Goal: Task Accomplishment & Management: Use online tool/utility

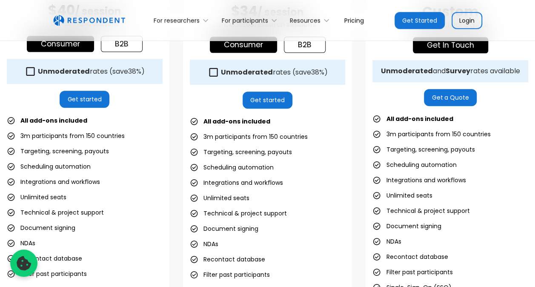
scroll to position [373, 0]
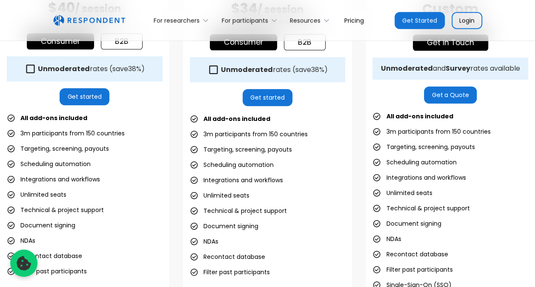
click at [505, 265] on ul "All add-ons included 3m participants from 150 countries Targeting, screening, p…" at bounding box center [451, 200] width 156 height 181
click at [509, 278] on ul "All add-ons included 3m participants from 150 countries Targeting, screening, p…" at bounding box center [451, 200] width 156 height 181
click at [508, 278] on ul "All add-ons included 3m participants from 150 countries Targeting, screening, p…" at bounding box center [451, 200] width 156 height 181
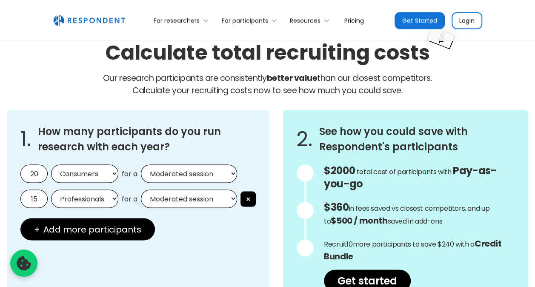
scroll to position [714, 0]
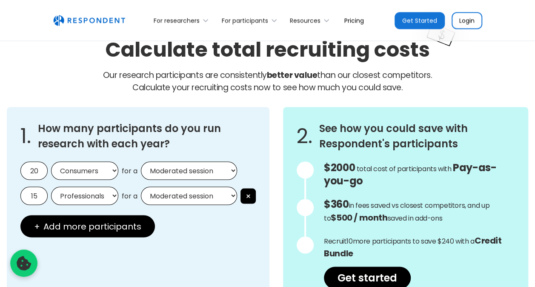
click at [87, 167] on select "Consumers Professionals" at bounding box center [84, 170] width 67 height 18
select select "professionals"
click at [51, 161] on select "Consumers Professionals" at bounding box center [84, 170] width 67 height 18
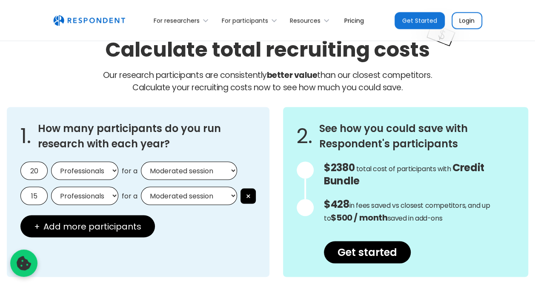
click at [168, 169] on select "Moderated session Unmoderated session" at bounding box center [189, 170] width 96 height 18
select select "unmoderated"
click at [141, 161] on select "Moderated session Unmoderated session" at bounding box center [189, 170] width 96 height 18
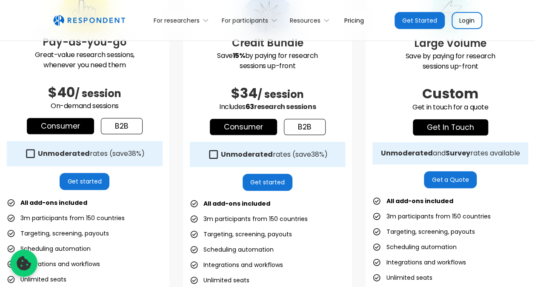
scroll to position [0, 0]
